Goal: Transaction & Acquisition: Purchase product/service

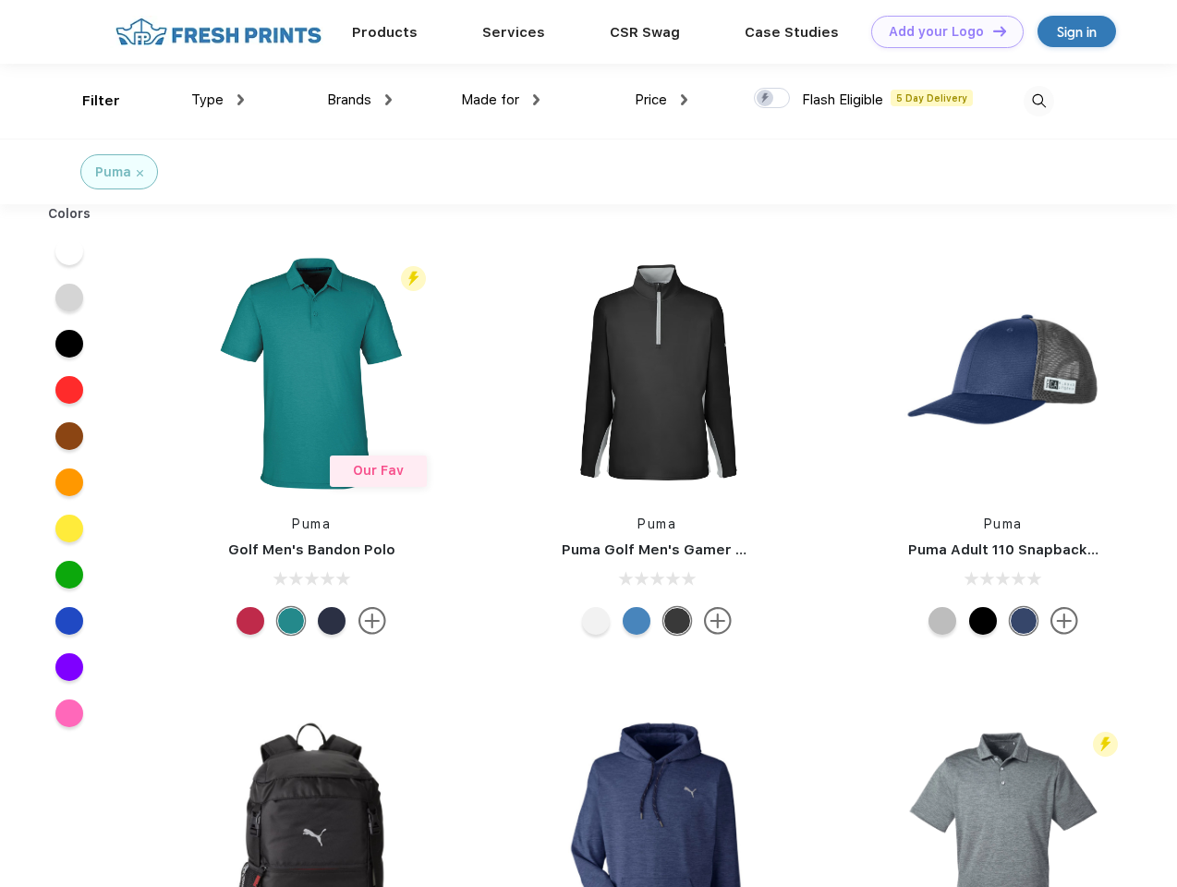
click at [941, 31] on link "Add your Logo Design Tool" at bounding box center [948, 32] width 152 height 32
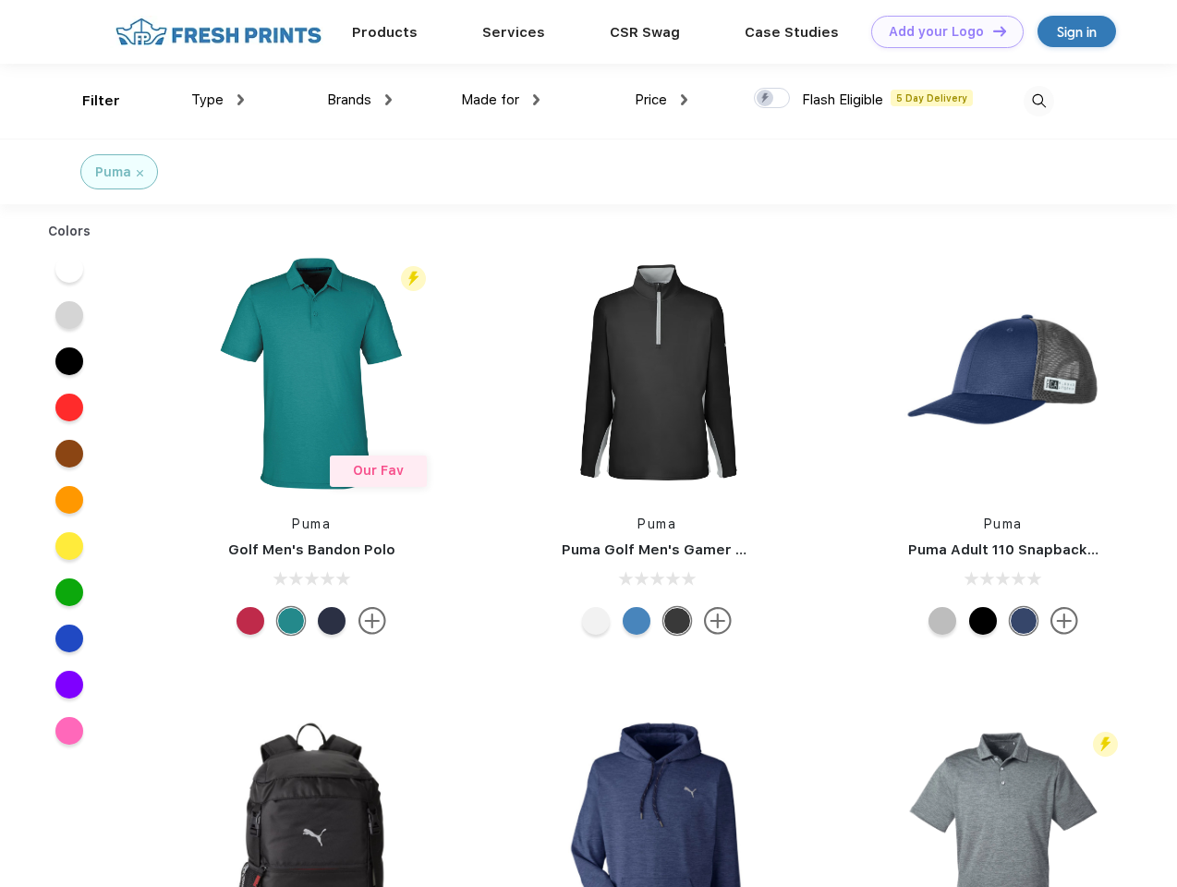
click at [0, 0] on div "Design Tool" at bounding box center [0, 0] width 0 height 0
click at [992, 30] on link "Add your Logo Design Tool" at bounding box center [948, 32] width 152 height 32
click at [89, 101] on div "Filter" at bounding box center [101, 101] width 38 height 21
click at [218, 100] on span "Type" at bounding box center [207, 99] width 32 height 17
click at [360, 100] on span "Brands" at bounding box center [349, 99] width 44 height 17
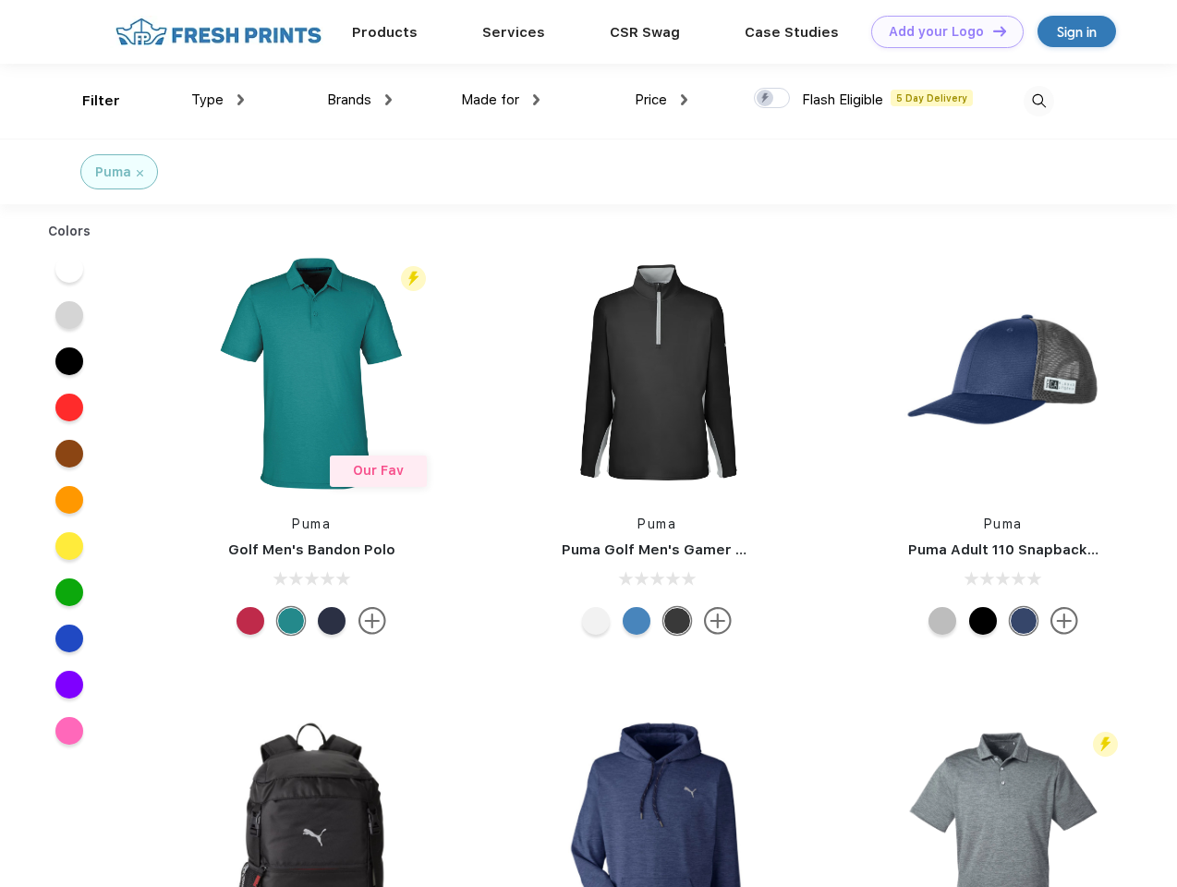
click at [501, 100] on span "Made for" at bounding box center [490, 99] width 58 height 17
click at [662, 100] on span "Price" at bounding box center [651, 99] width 32 height 17
click at [773, 99] on div at bounding box center [772, 98] width 36 height 20
click at [766, 99] on input "checkbox" at bounding box center [760, 93] width 12 height 12
click at [1039, 101] on img at bounding box center [1039, 101] width 30 height 30
